Goal: Transaction & Acquisition: Purchase product/service

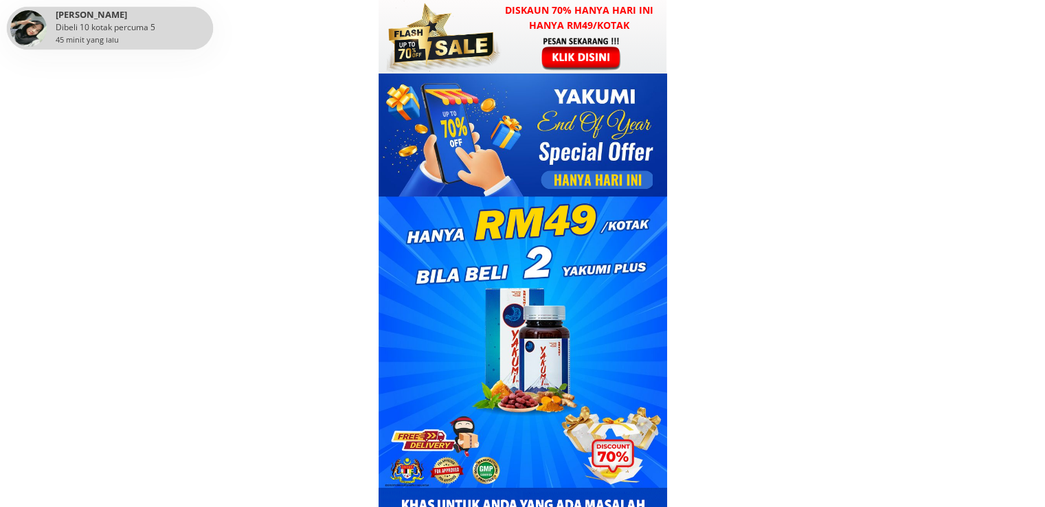
click at [587, 61] on div at bounding box center [582, 53] width 107 height 35
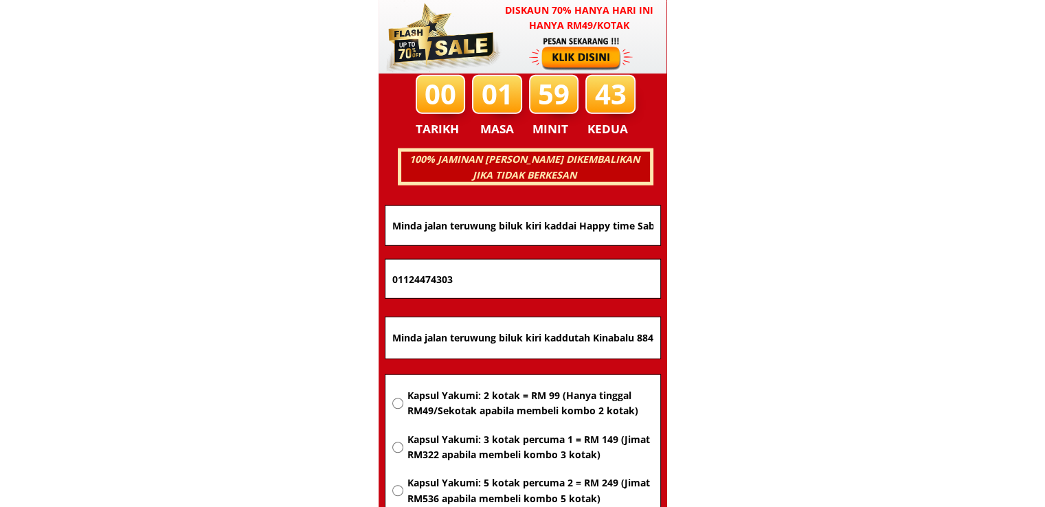
scroll to position [8807, 0]
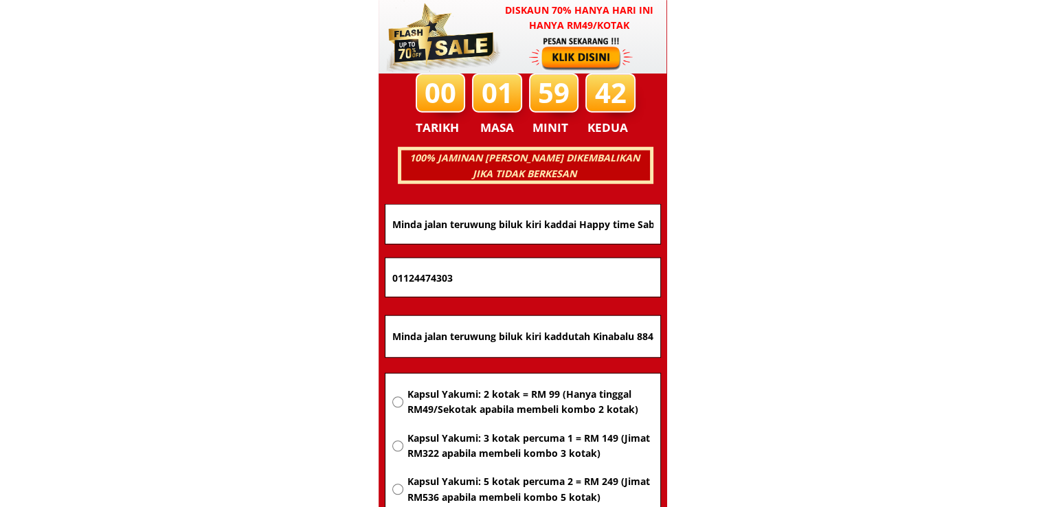
click at [584, 339] on input "Minda jalan teruwung biluk kiri kaddutah Kinabalu 88450" at bounding box center [523, 336] width 268 height 41
paste input "Bayan Lepas"
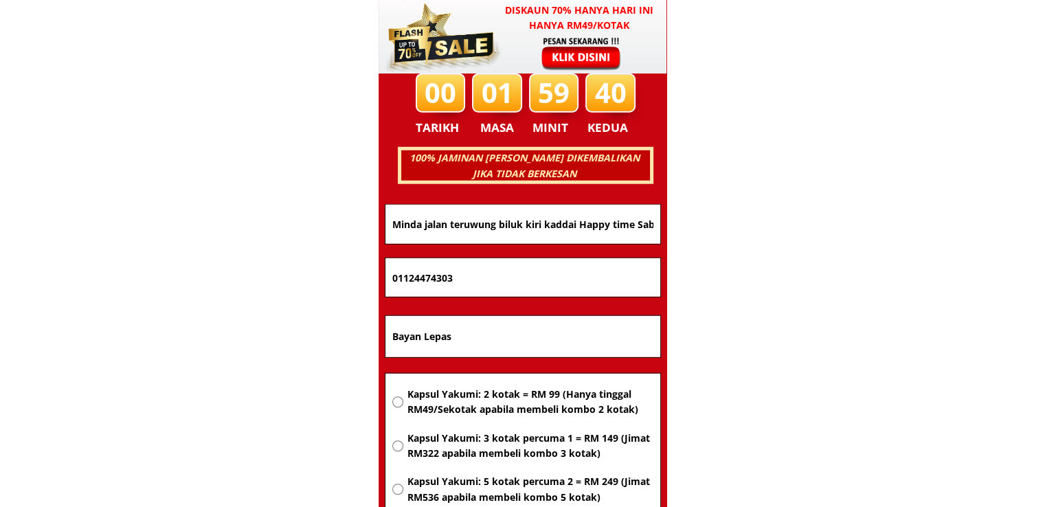
type input "Bayan Lepas"
drag, startPoint x: 431, startPoint y: 268, endPoint x: 234, endPoint y: 268, distance: 197.3
paste input "49805510"
type input "0149805510"
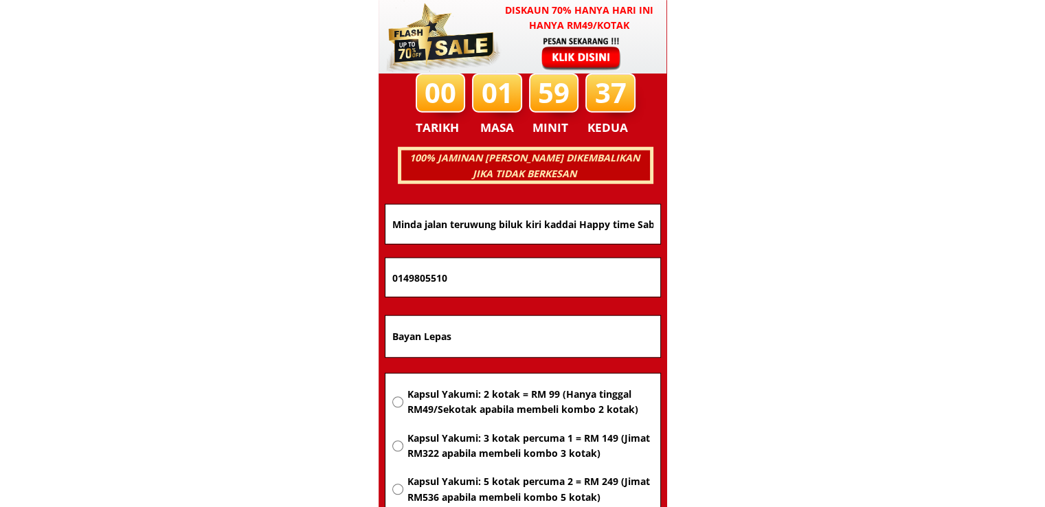
click at [517, 217] on input "Minda jalan teruwung biluk kiri kaddai Happy time Sabah kutah Kinabalu 88450" at bounding box center [523, 224] width 268 height 39
paste input "Suhainy"
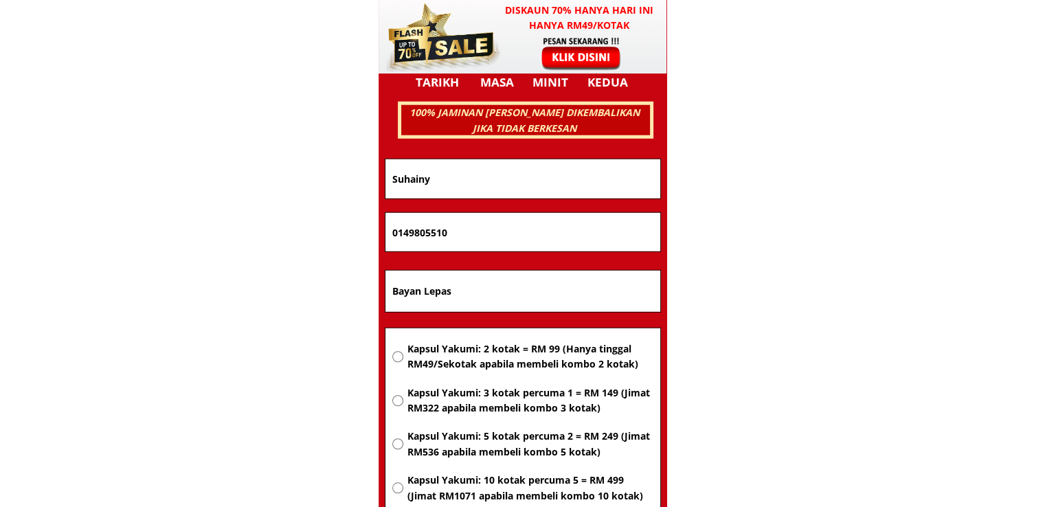
scroll to position [8876, 0]
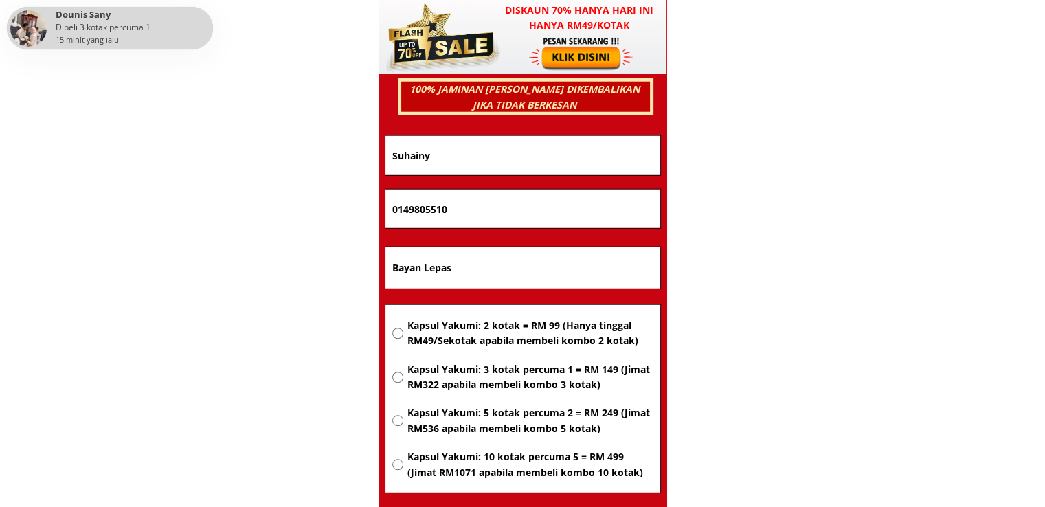
type input "Suhainy"
click at [535, 329] on span "Kapsul Yakumi: 2 kotak = RM 99 (Hanya tinggal RM49/Sekotak apabila membeli komb…" at bounding box center [530, 333] width 246 height 31
radio input "true"
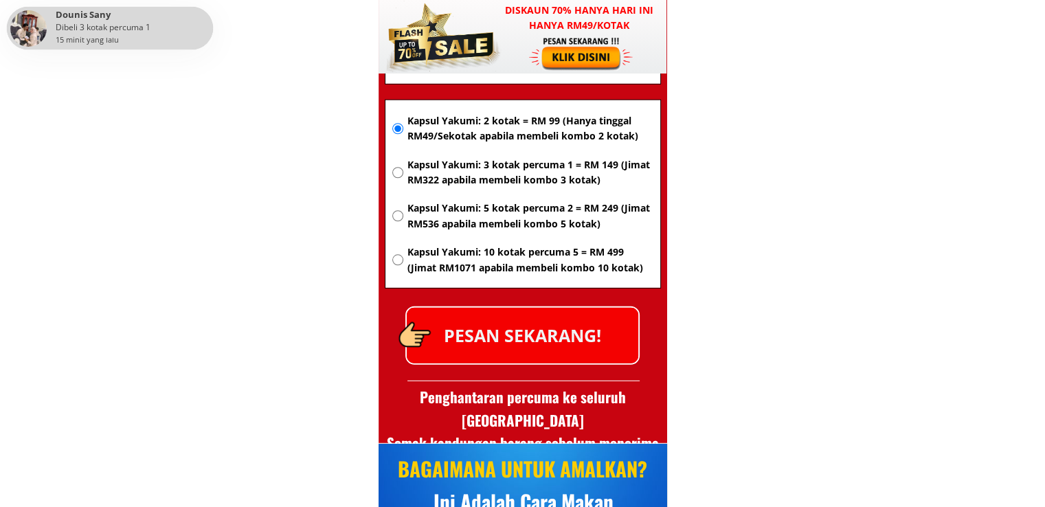
scroll to position [9082, 0]
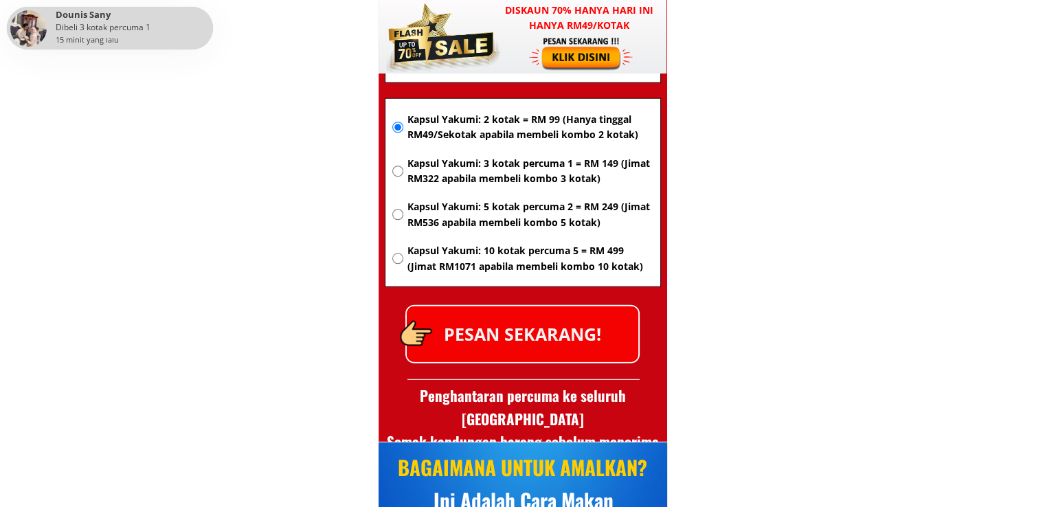
click at [575, 345] on p "PESAN SEKARANG!" at bounding box center [523, 335] width 232 height 56
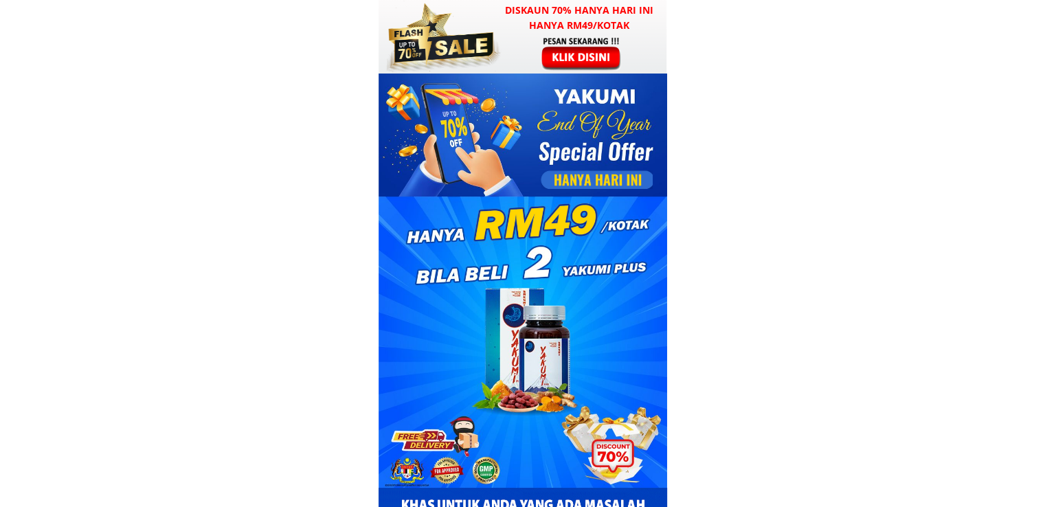
click at [564, 36] on div at bounding box center [582, 53] width 107 height 35
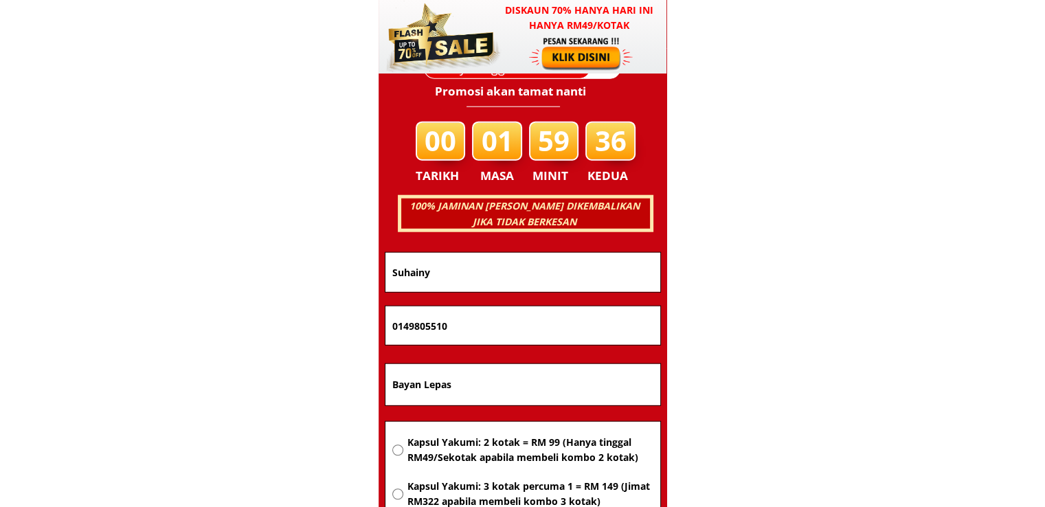
scroll to position [8807, 0]
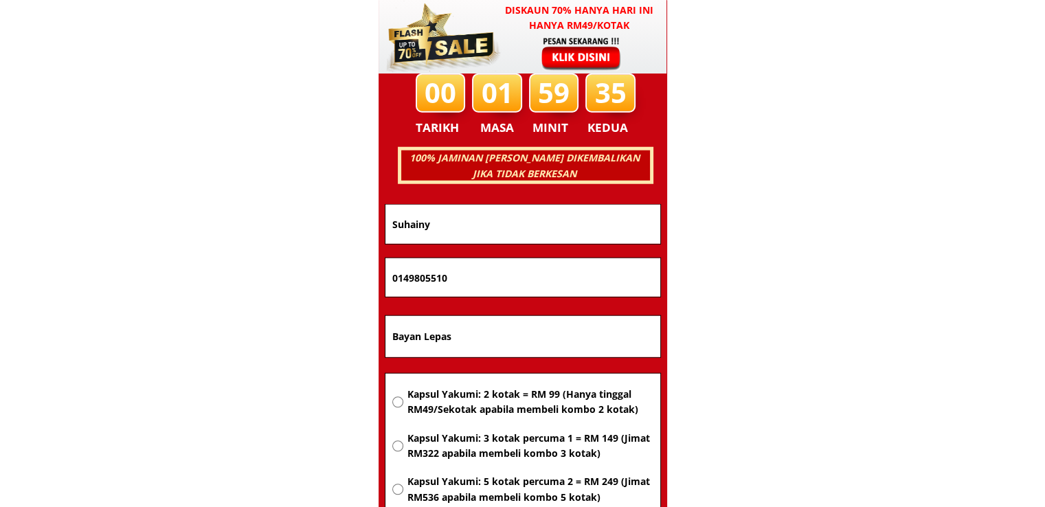
drag, startPoint x: 489, startPoint y: 339, endPoint x: 258, endPoint y: 344, distance: 230.3
paste input "[GEOGRAPHIC_DATA] peti surat 696,91008 [GEOGRAPHIC_DATA] [GEOGRAPHIC_DATA]"
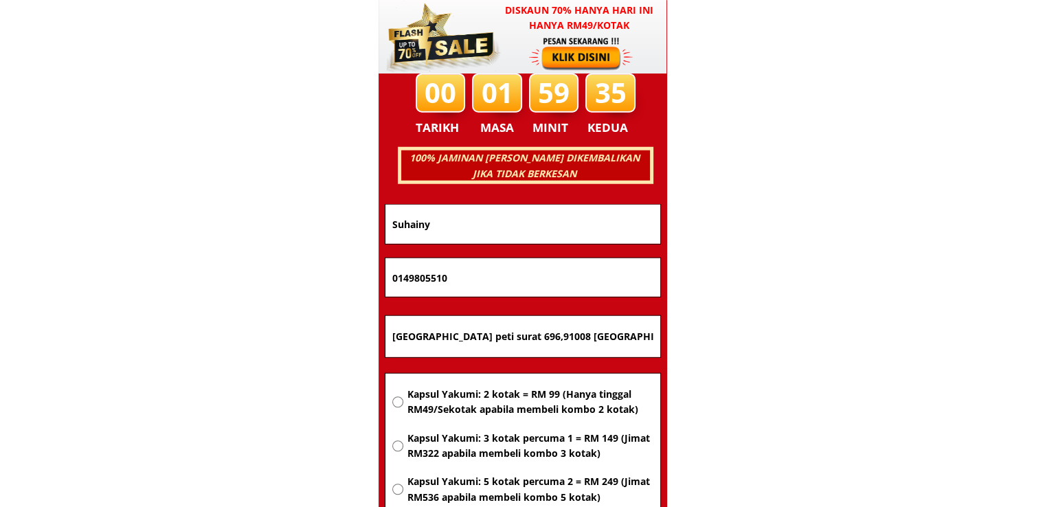
scroll to position [0, 14]
type input "[GEOGRAPHIC_DATA] peti surat 696,91008 [GEOGRAPHIC_DATA] [GEOGRAPHIC_DATA]"
click at [476, 402] on span "Kapsul Yakumi: 2 kotak = RM 99 (Hanya tinggal RM49/Sekotak apabila membeli komb…" at bounding box center [530, 402] width 246 height 31
radio input "true"
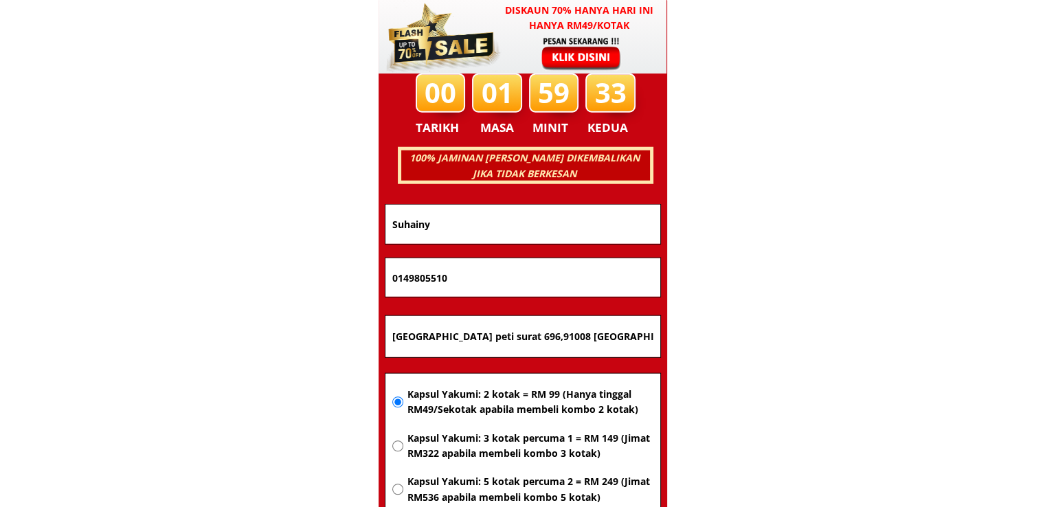
drag, startPoint x: 498, startPoint y: 277, endPoint x: 194, endPoint y: 276, distance: 303.8
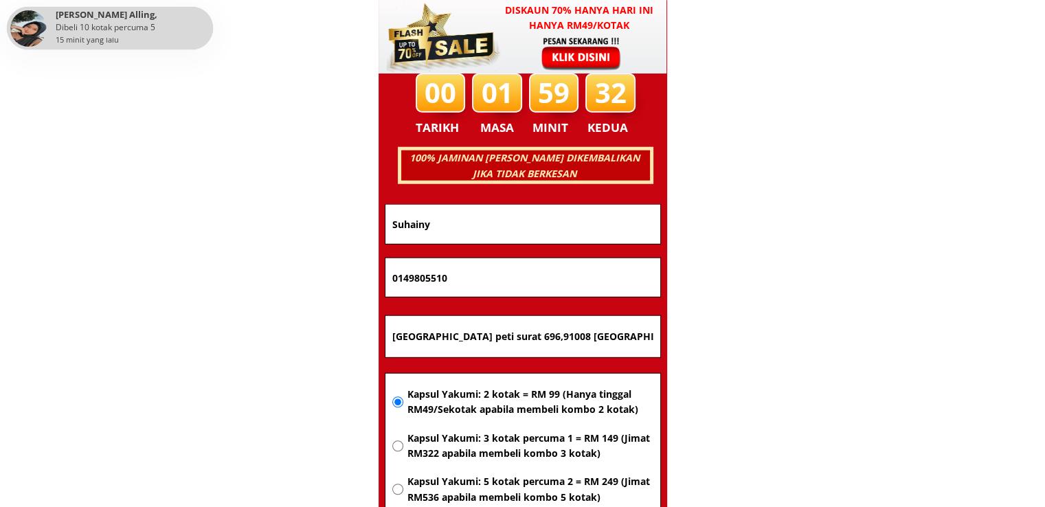
paste input "-6565795"
type input "014-6565795"
drag, startPoint x: 480, startPoint y: 225, endPoint x: 225, endPoint y: 221, distance: 254.3
paste input "[PERSON_NAME]"
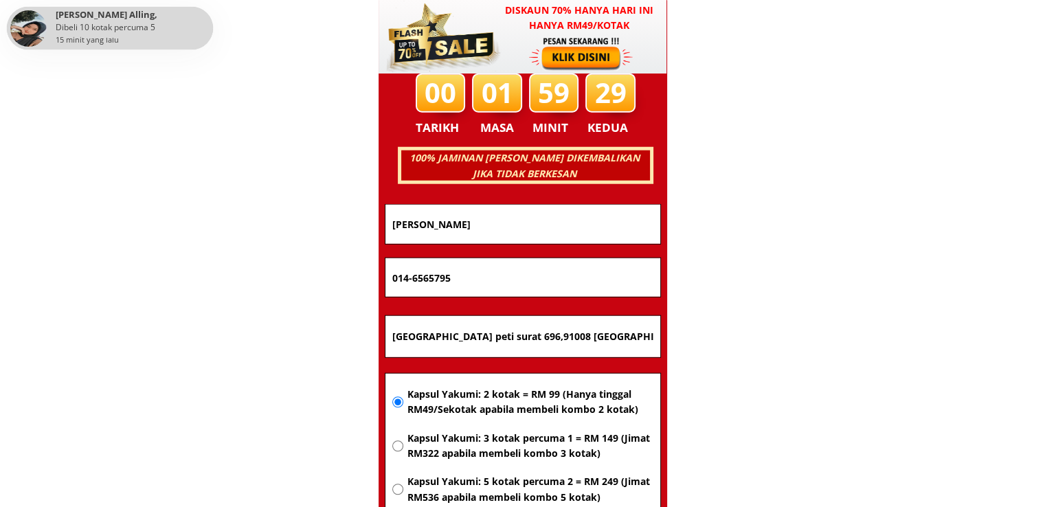
type input "[PERSON_NAME]"
click at [413, 278] on input "014-6565795" at bounding box center [523, 277] width 268 height 38
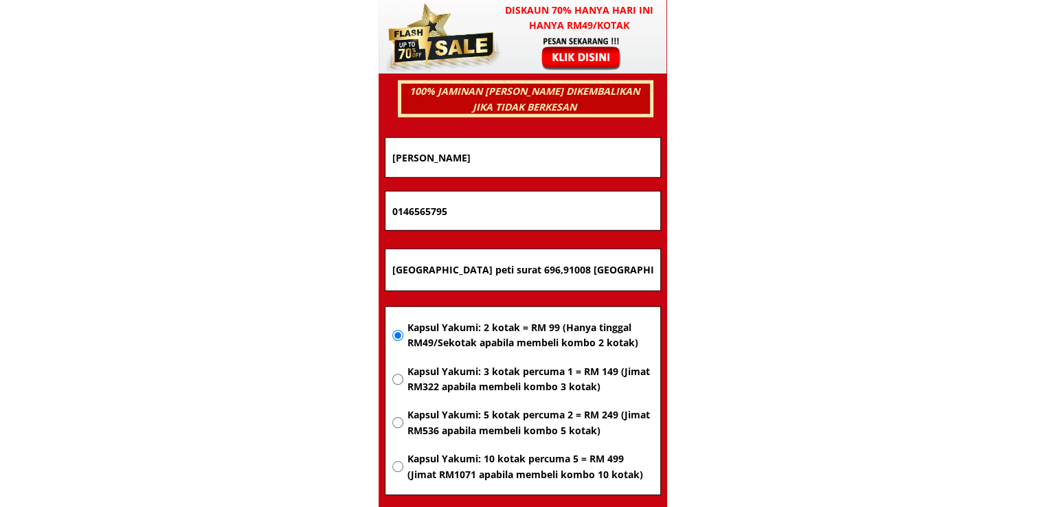
scroll to position [8945, 0]
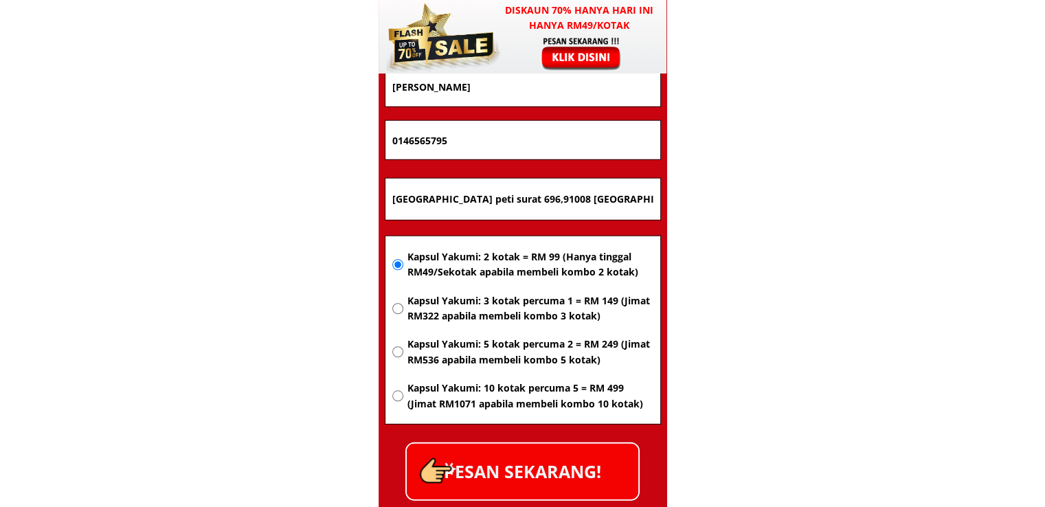
type input "0146565795"
click at [555, 453] on p "PESAN SEKARANG!" at bounding box center [523, 472] width 232 height 56
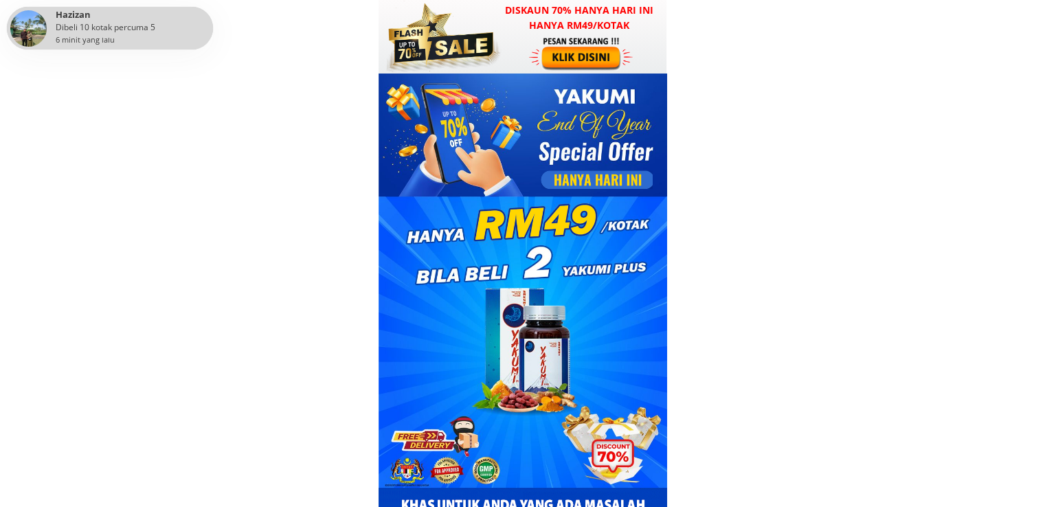
click at [584, 25] on h3 "Diskaun 70% hanya hari ini hanya RM49/kotak" at bounding box center [579, 18] width 175 height 31
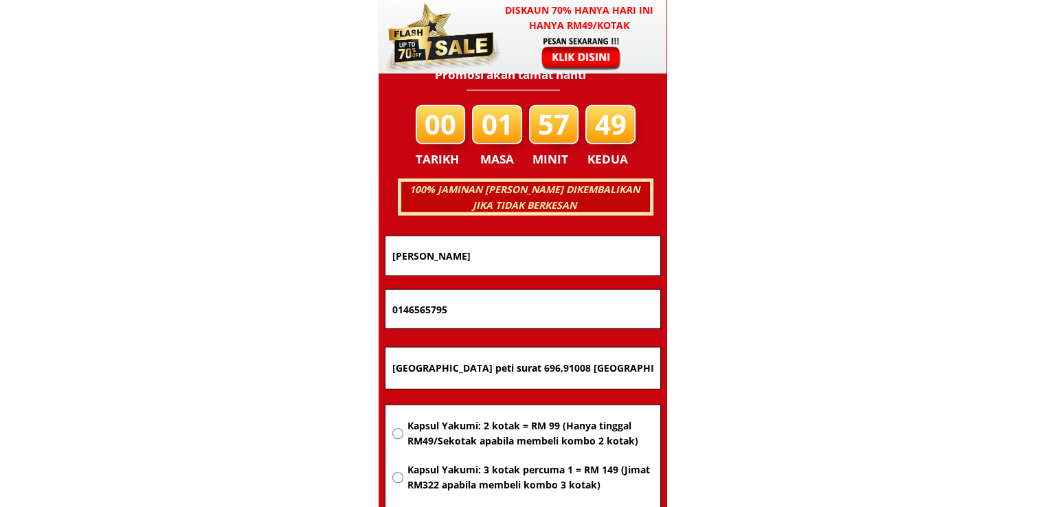
scroll to position [8807, 0]
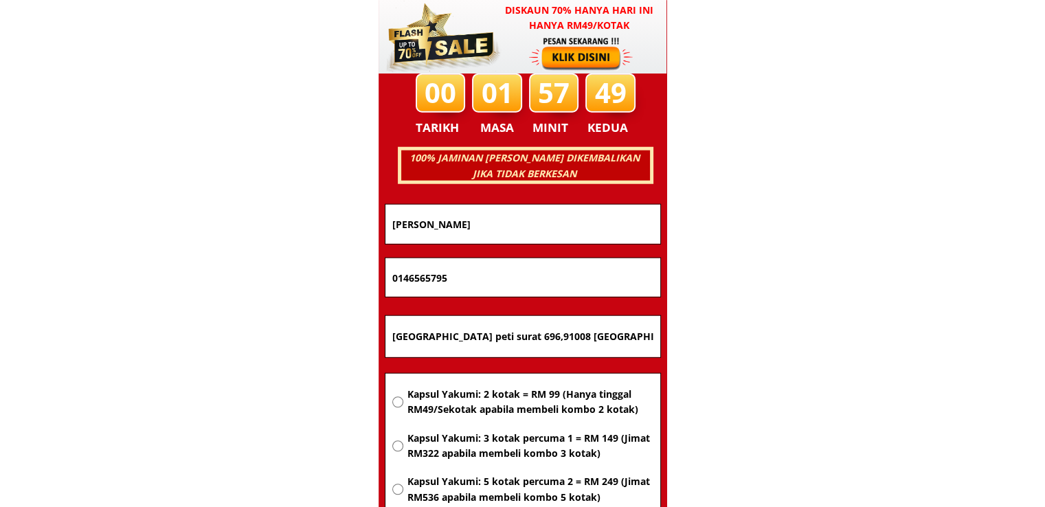
click at [533, 334] on input "[GEOGRAPHIC_DATA] peti surat 696,91008 [GEOGRAPHIC_DATA] [GEOGRAPHIC_DATA]" at bounding box center [523, 336] width 268 height 41
paste input "Moloson Tambunan"
type input "[GEOGRAPHIC_DATA] [GEOGRAPHIC_DATA]"
click at [533, 402] on span "Kapsul Yakumi: 2 kotak = RM 99 (Hanya tinggal RM49/Sekotak apabila membeli komb…" at bounding box center [530, 402] width 246 height 31
radio input "true"
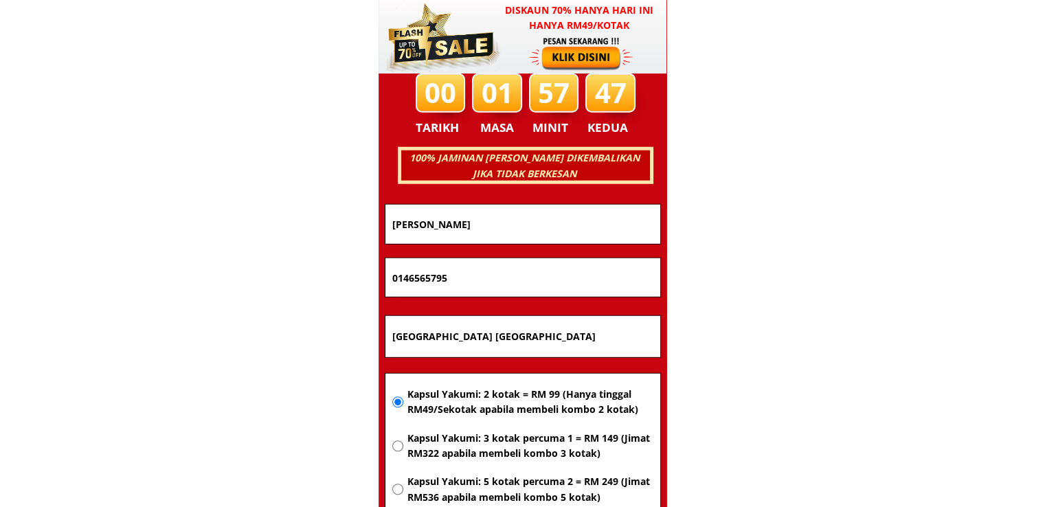
drag, startPoint x: 521, startPoint y: 278, endPoint x: 198, endPoint y: 276, distance: 323.1
paste input "67019727"
type input "0167019727"
drag, startPoint x: 551, startPoint y: 234, endPoint x: 188, endPoint y: 230, distance: 362.9
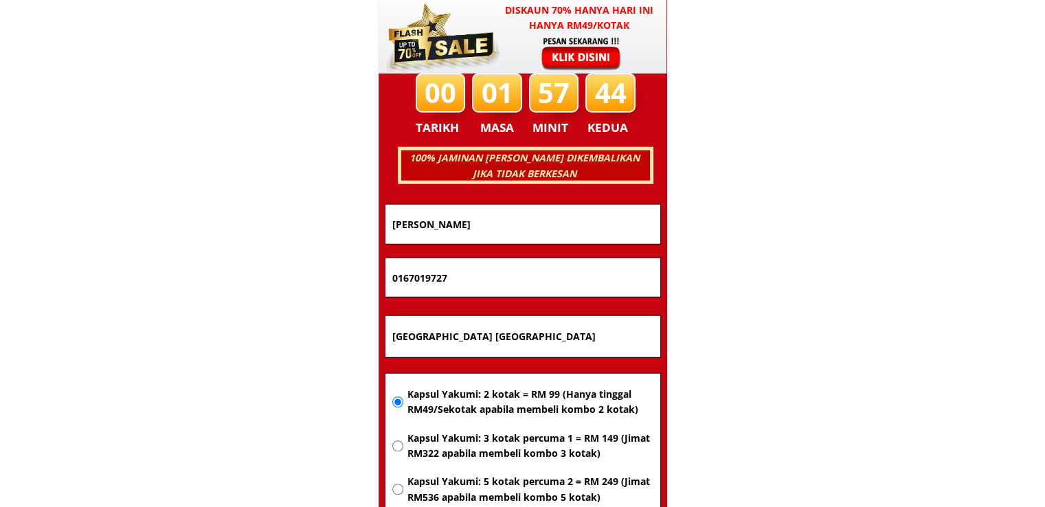
paste input "[PERSON_NAME]"
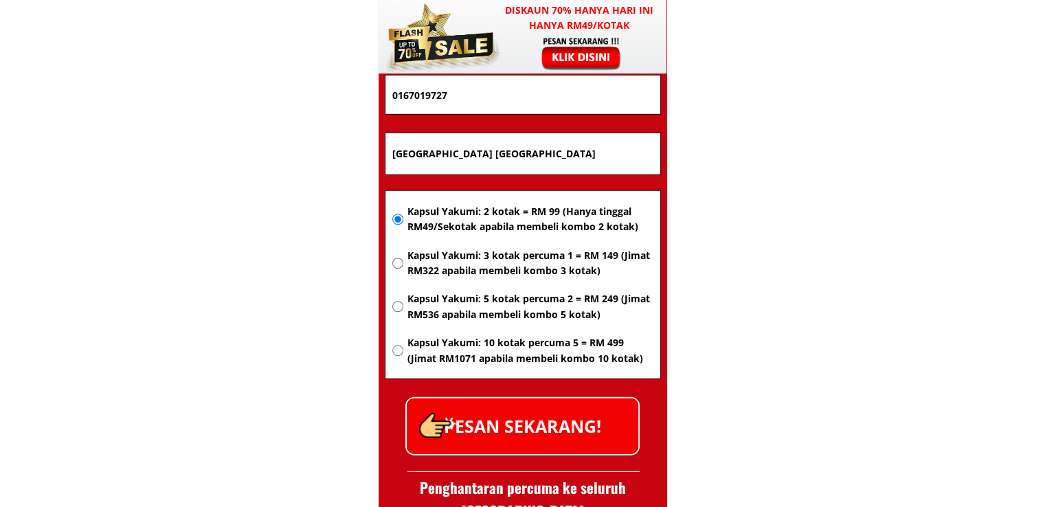
scroll to position [9013, 0]
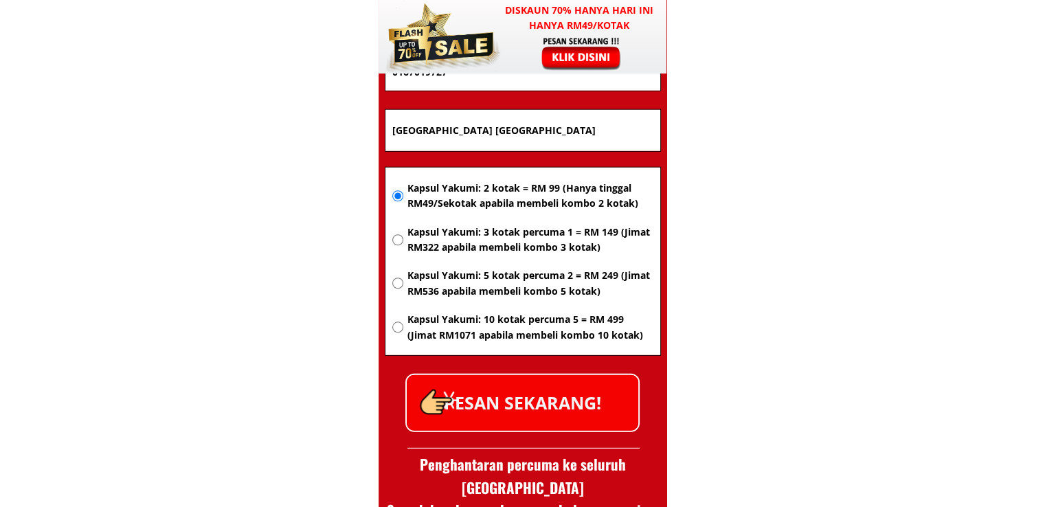
type input "[PERSON_NAME]"
click at [552, 394] on p "PESAN SEKARANG!" at bounding box center [523, 403] width 232 height 56
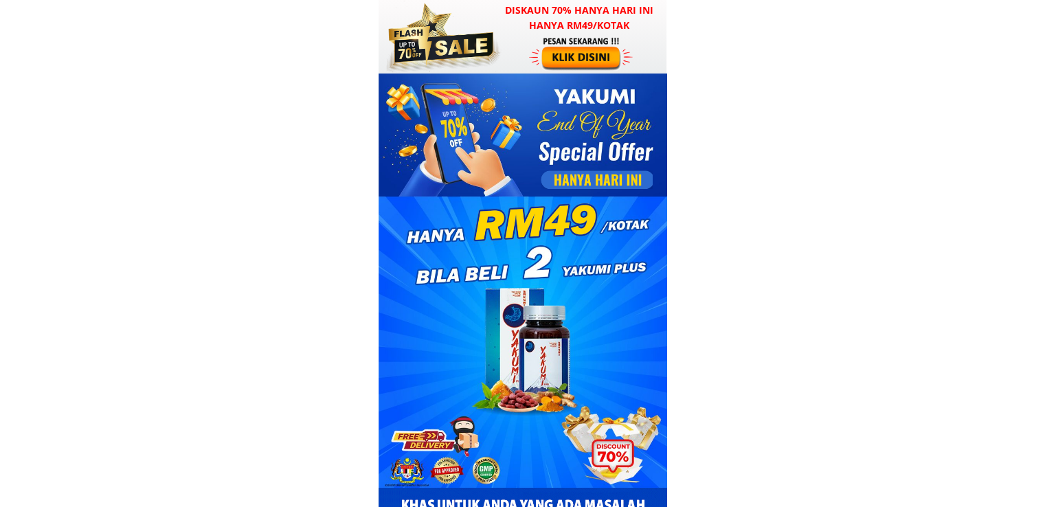
click at [522, 50] on div at bounding box center [523, 37] width 288 height 74
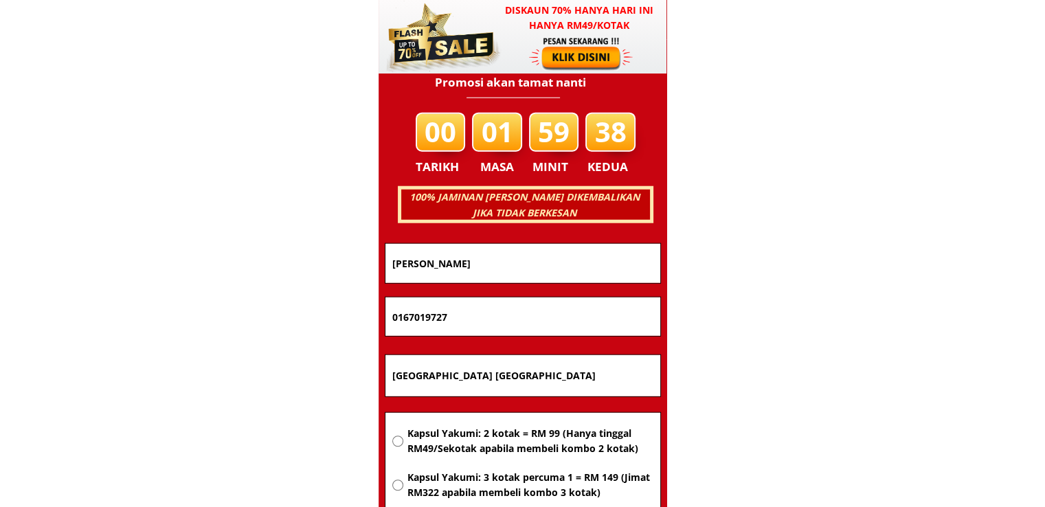
scroll to position [8807, 0]
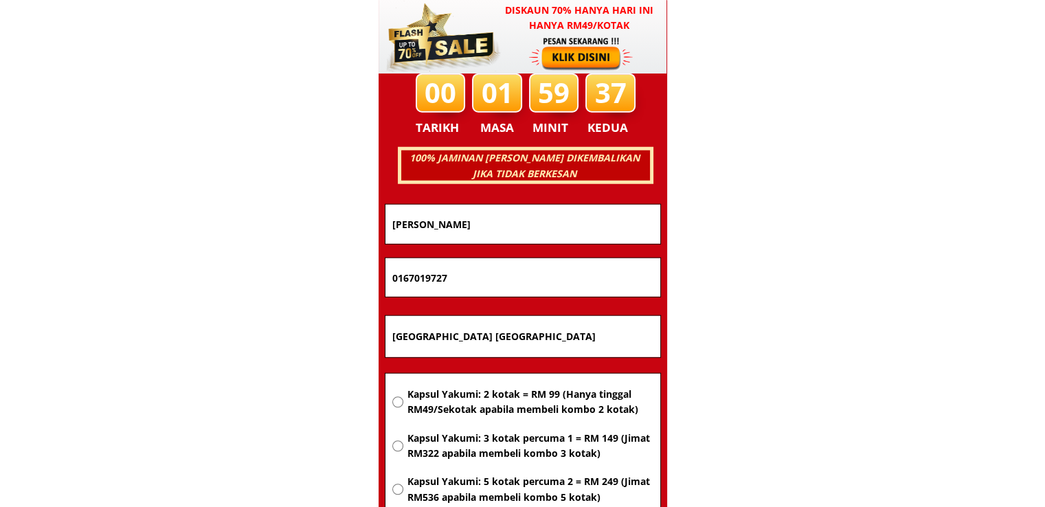
drag, startPoint x: 546, startPoint y: 332, endPoint x: 206, endPoint y: 329, distance: 340.9
paste input "Cacan unu lorong 4 Sandakan Sabah 90000"
type input "Cacan unu lorong 4 Sandakan Sabah 90000"
click at [513, 392] on span "Kapsul Yakumi: 2 kotak = RM 99 (Hanya tinggal RM49/Sekotak apabila membeli komb…" at bounding box center [530, 402] width 246 height 31
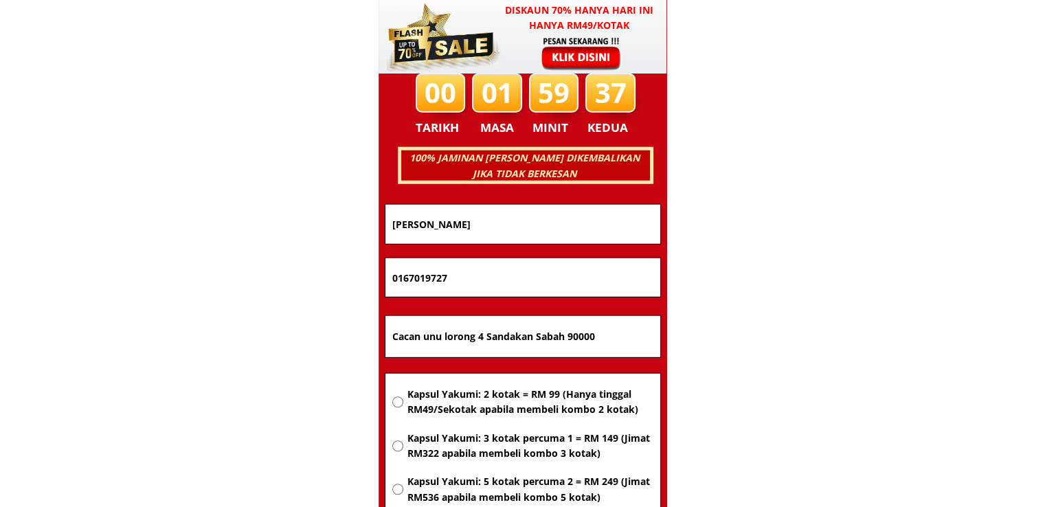
radio input "true"
drag, startPoint x: 531, startPoint y: 287, endPoint x: 272, endPoint y: 280, distance: 258.5
paste input "116673208"
type input "01116673208"
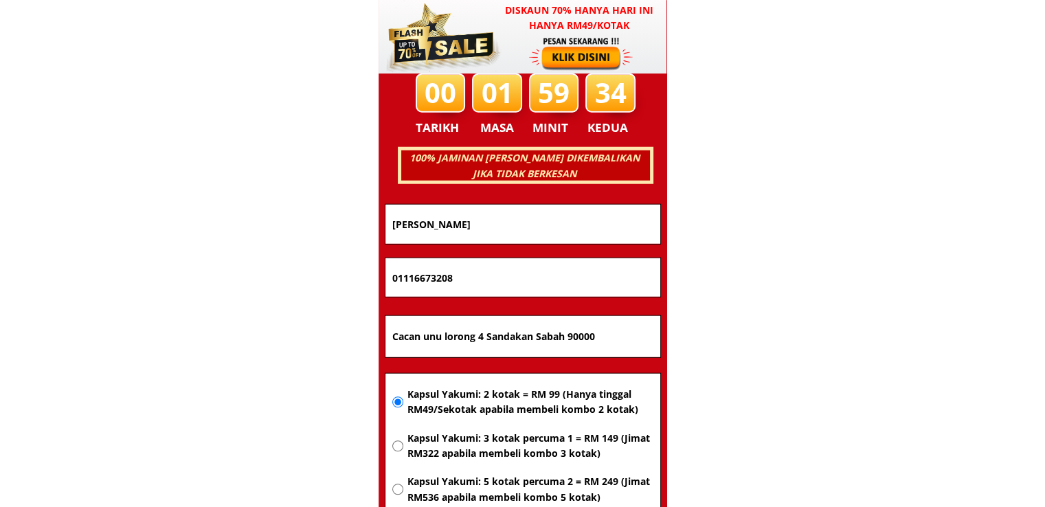
drag, startPoint x: 522, startPoint y: 215, endPoint x: 223, endPoint y: 215, distance: 299.7
paste input "Mazri"
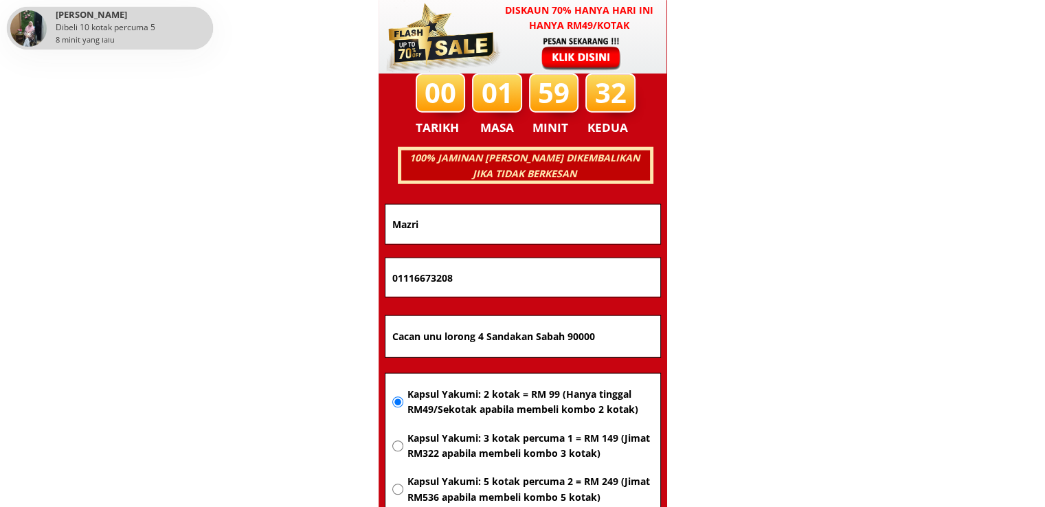
scroll to position [8945, 0]
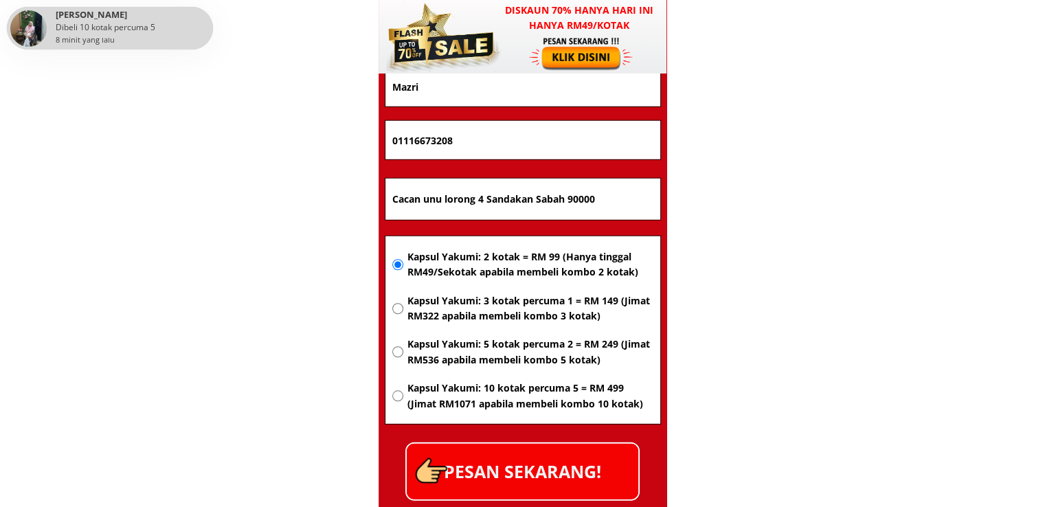
type input "Mazri"
click at [557, 461] on p "PESAN SEKARANG!" at bounding box center [523, 472] width 232 height 56
